Goal: Task Accomplishment & Management: Use online tool/utility

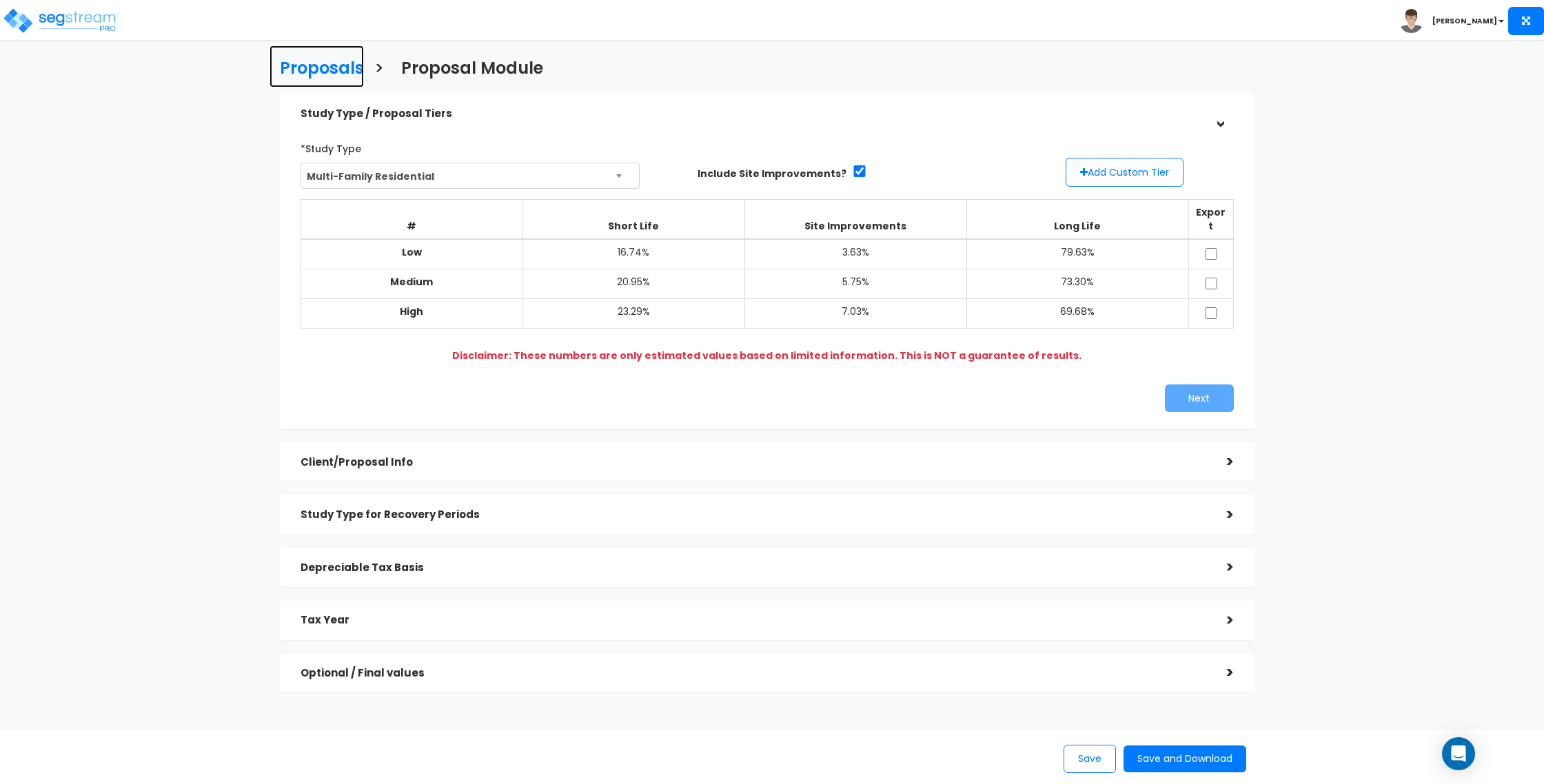
click at [349, 69] on h3 "Proposals" at bounding box center [321, 70] width 84 height 22
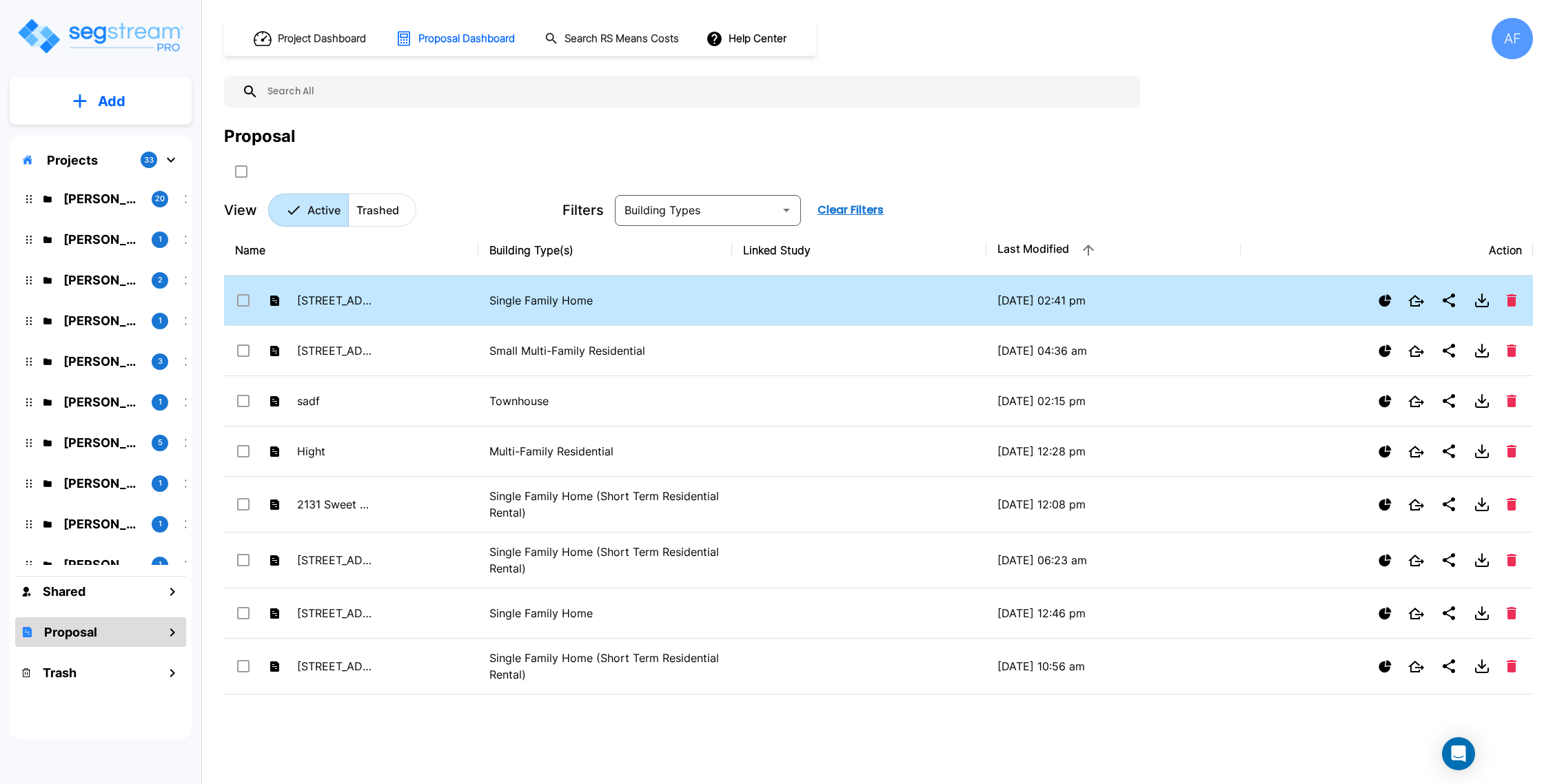
click at [1306, 309] on div at bounding box center [1387, 300] width 270 height 28
click at [1188, 298] on p "09/25/2025 - 02:41 pm" at bounding box center [1113, 300] width 232 height 17
checkbox input "false"
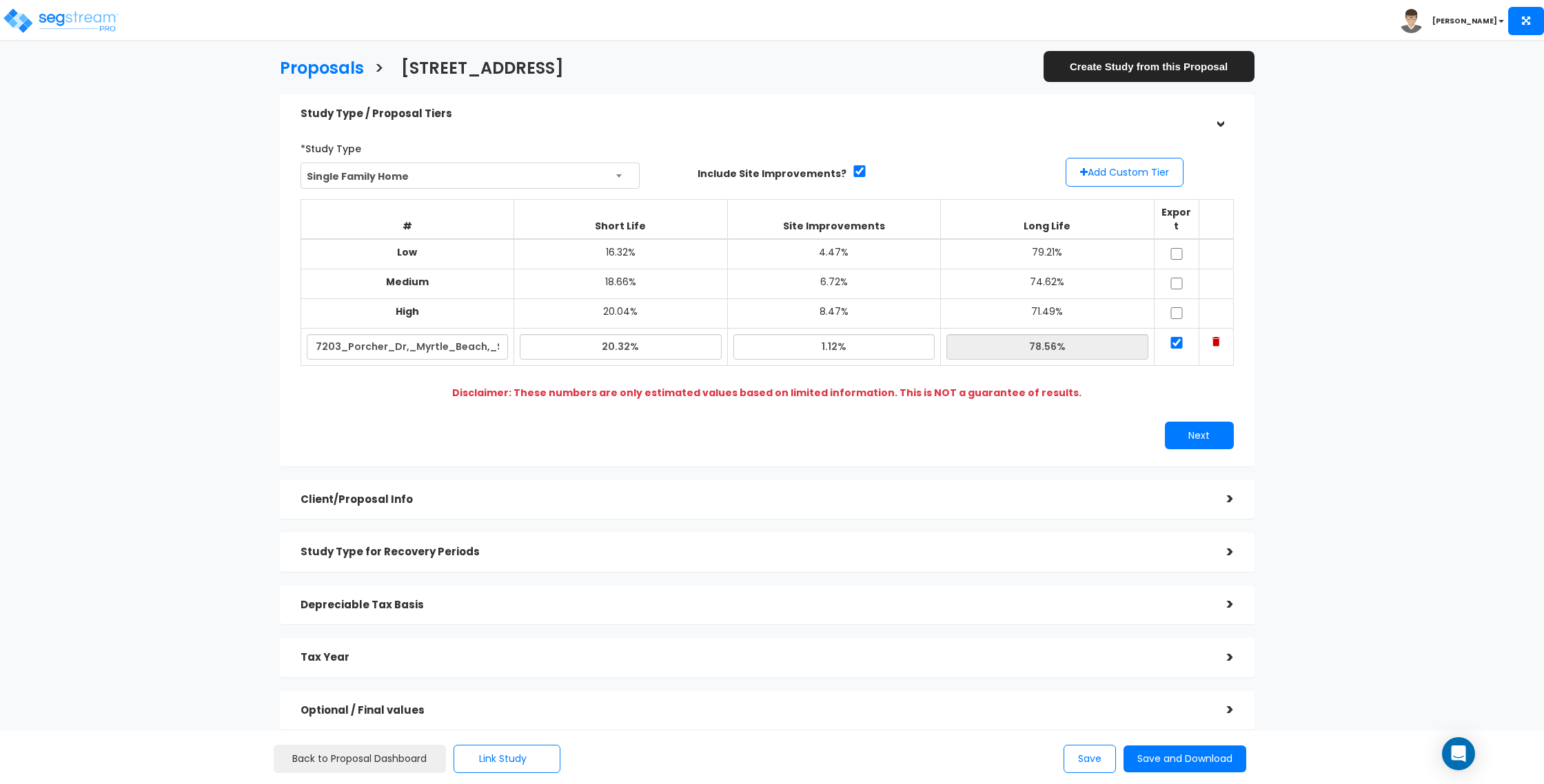
click at [383, 494] on h5 "Client/Proposal Info" at bounding box center [753, 500] width 905 height 12
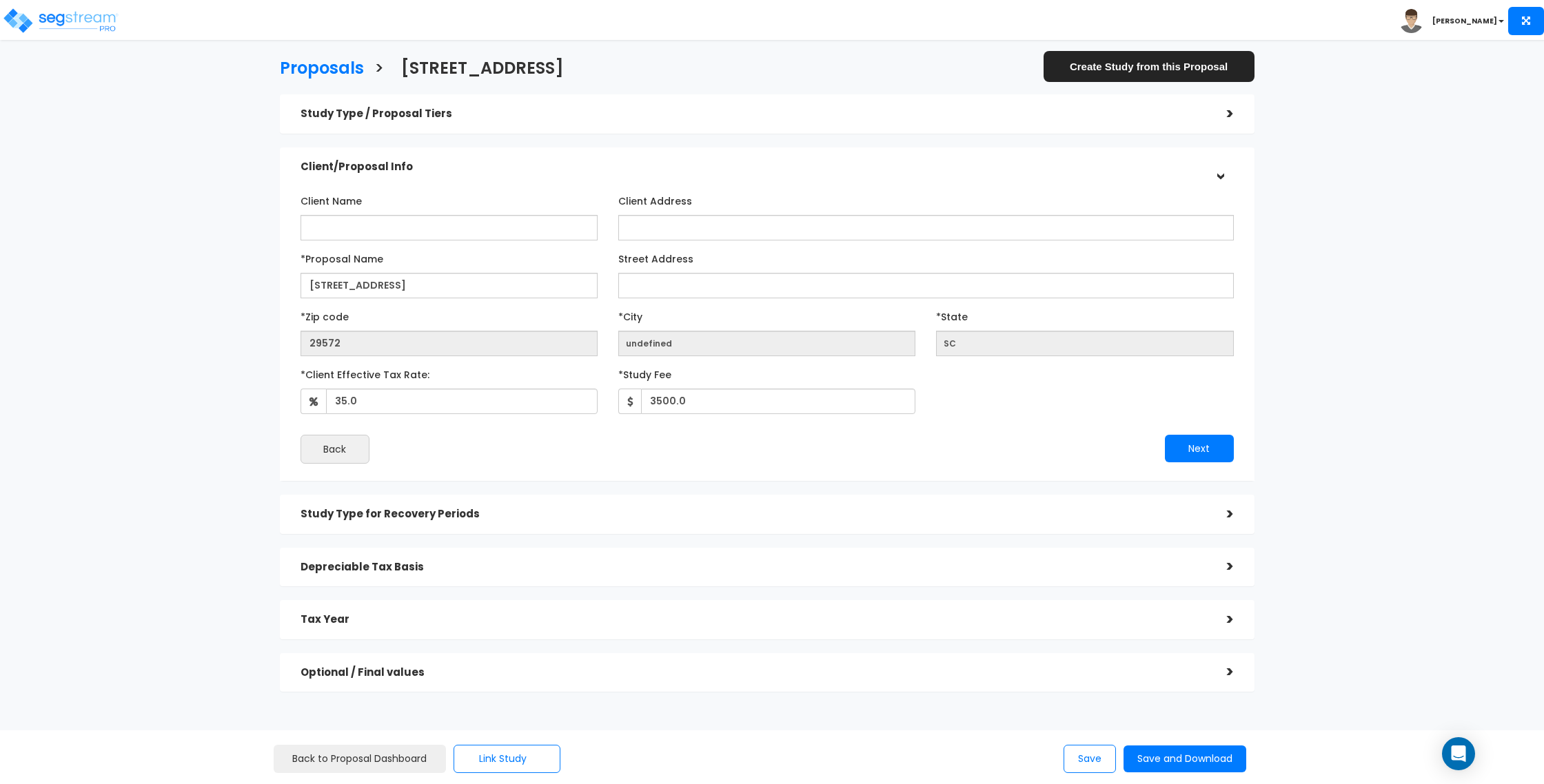
click at [509, 508] on div "Study Type for Recovery Periods" at bounding box center [753, 514] width 905 height 26
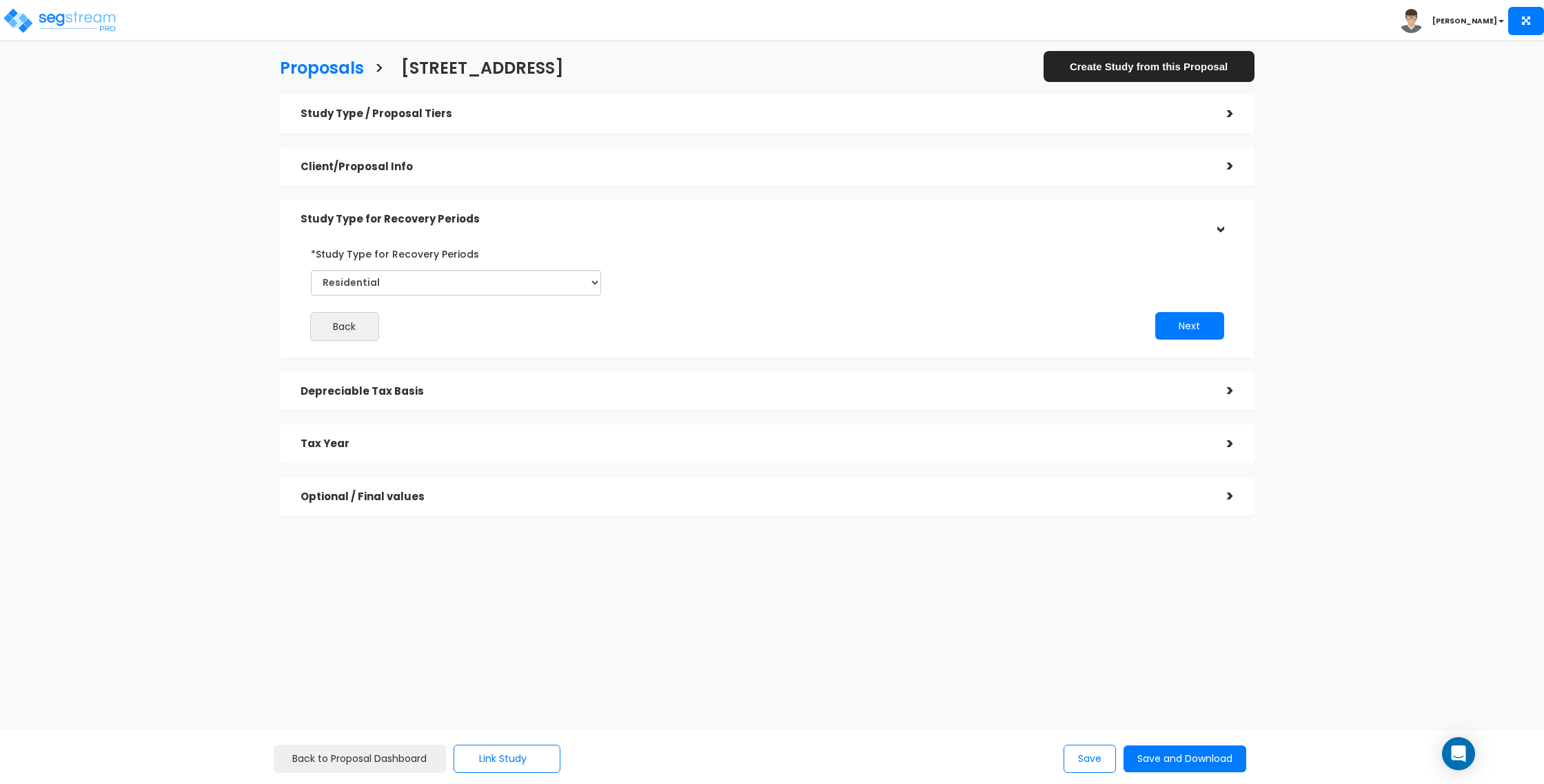
click at [450, 399] on div "Depreciable Tax Basis" at bounding box center [753, 392] width 905 height 26
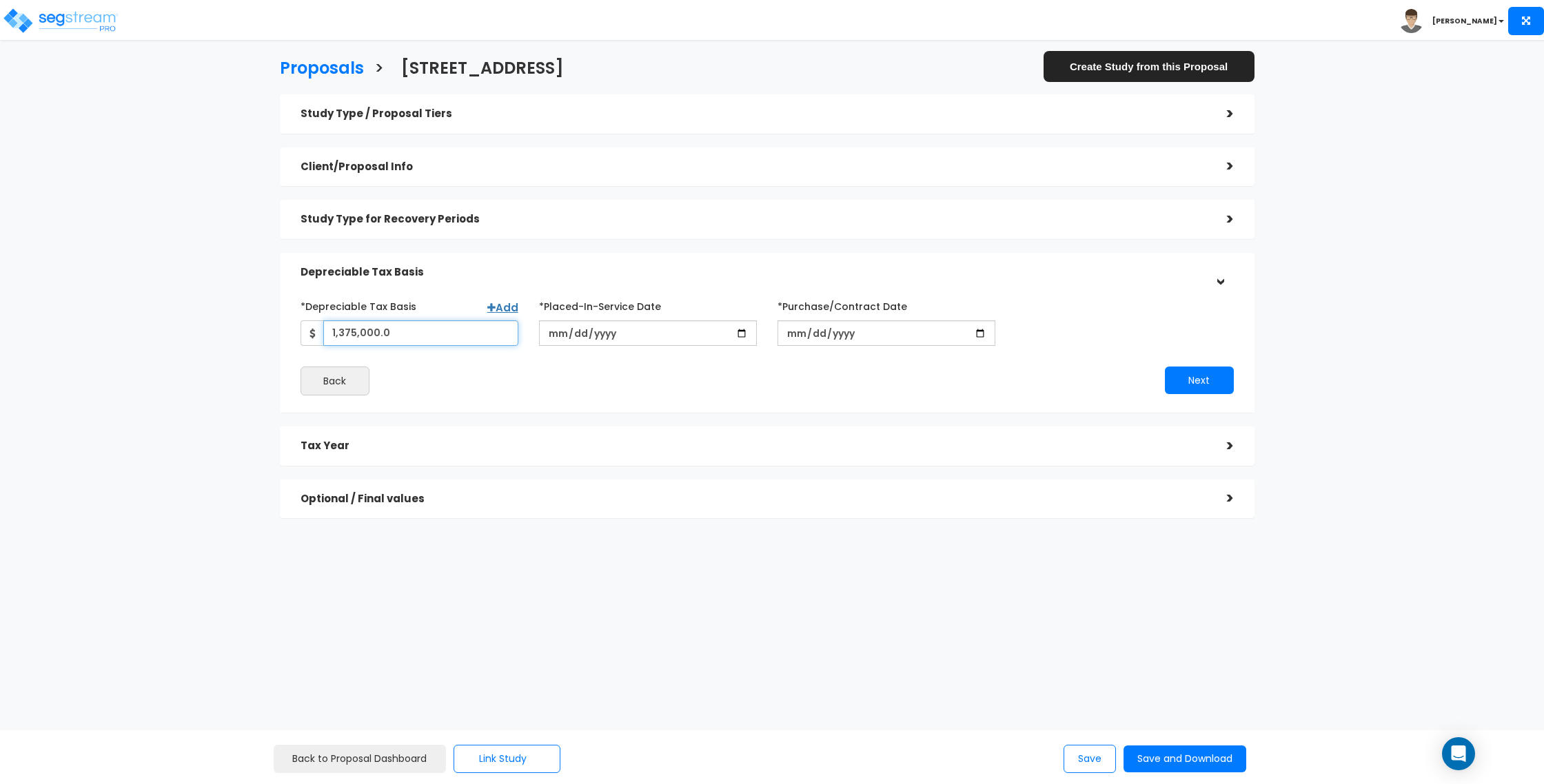
click at [381, 337] on input "1,375,000.0" at bounding box center [421, 333] width 195 height 26
type input "1,077,500"
click at [417, 380] on div "Back" at bounding box center [528, 381] width 477 height 29
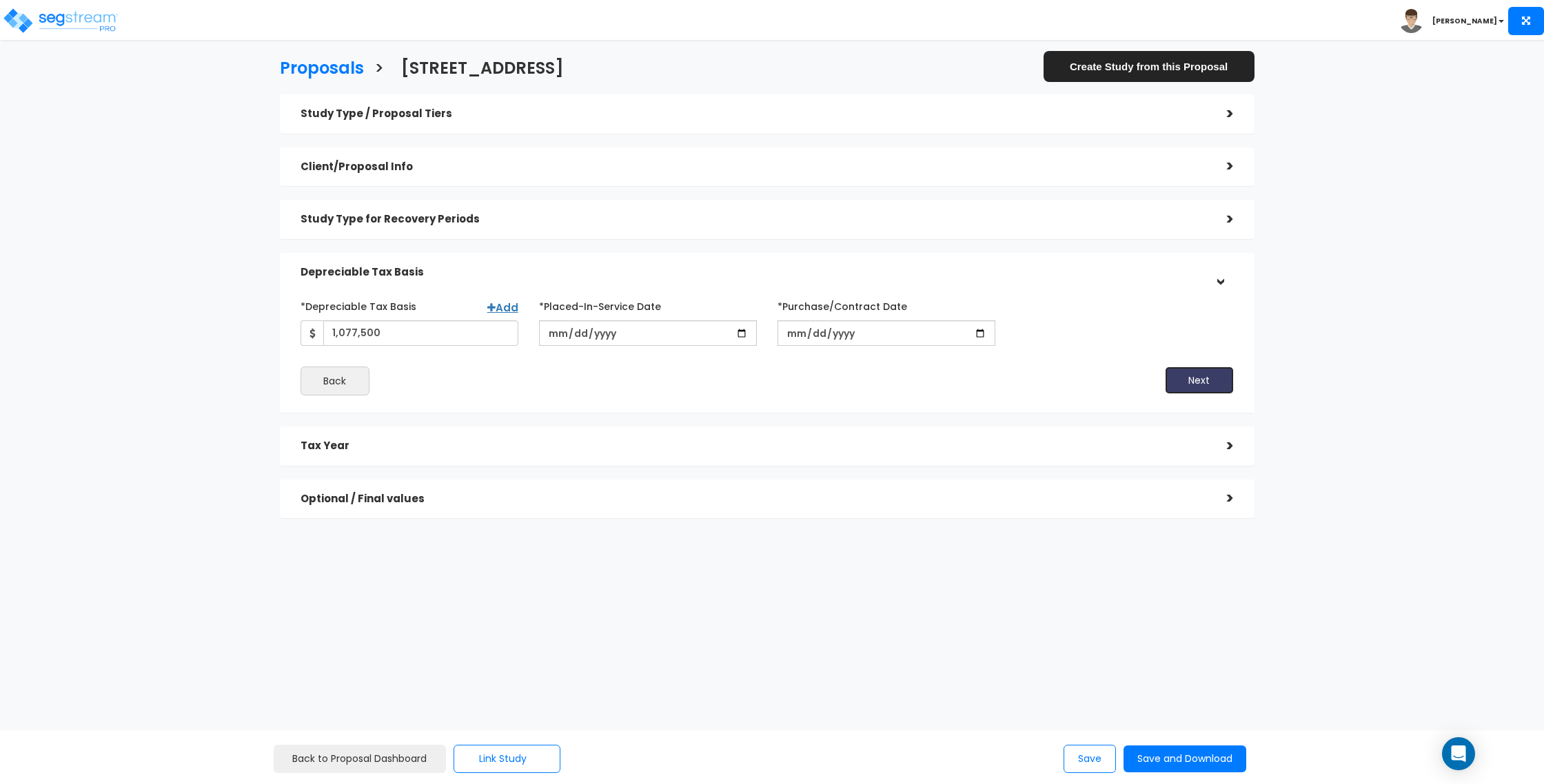
click at [1205, 381] on button "Next" at bounding box center [1199, 381] width 69 height 28
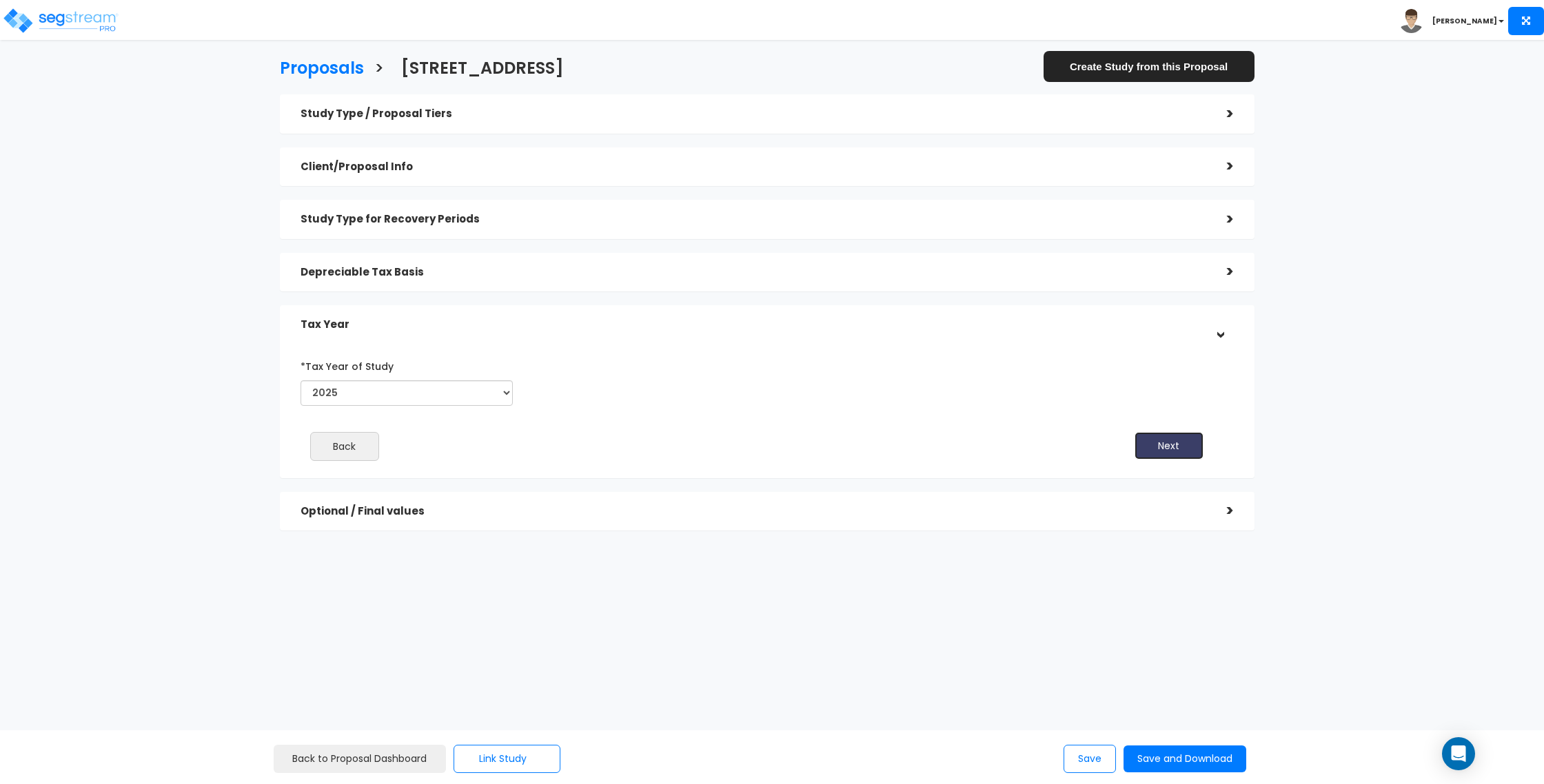
click at [1177, 434] on button "Next" at bounding box center [1169, 446] width 69 height 28
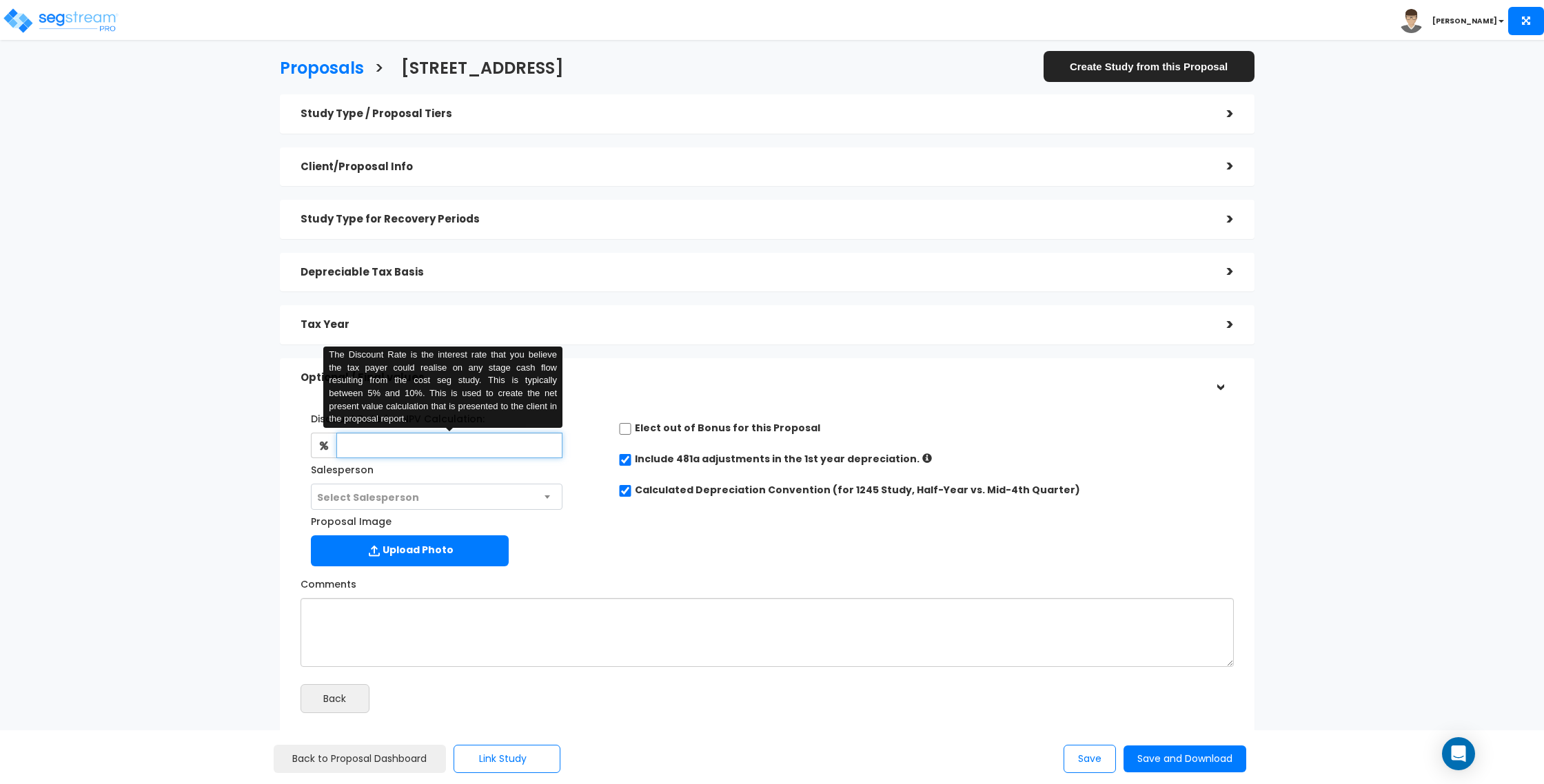
click at [459, 438] on input "text" at bounding box center [450, 445] width 226 height 26
type input "5"
drag, startPoint x: 685, startPoint y: 607, endPoint x: 698, endPoint y: 607, distance: 13.0
click at [685, 607] on textarea "Comments" at bounding box center [767, 632] width 933 height 69
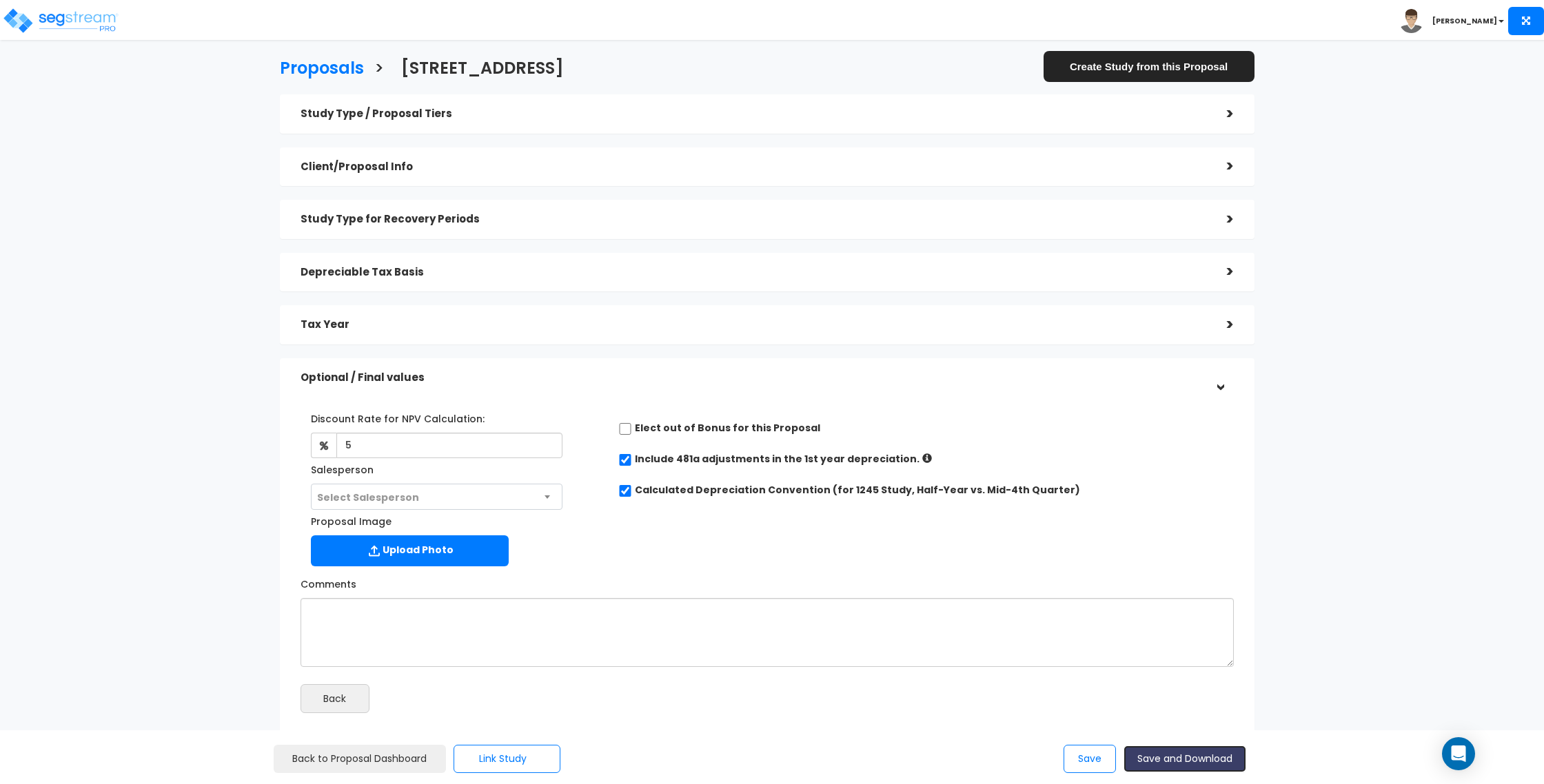
click at [1182, 757] on button "Save and Download" at bounding box center [1185, 759] width 123 height 27
